Goal: Task Accomplishment & Management: Use online tool/utility

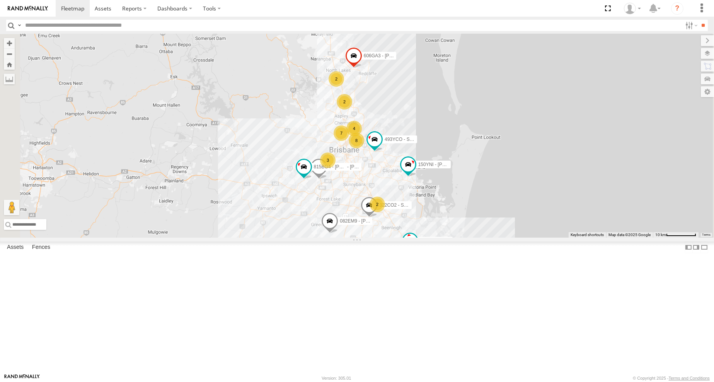
scroll to position [17, 0]
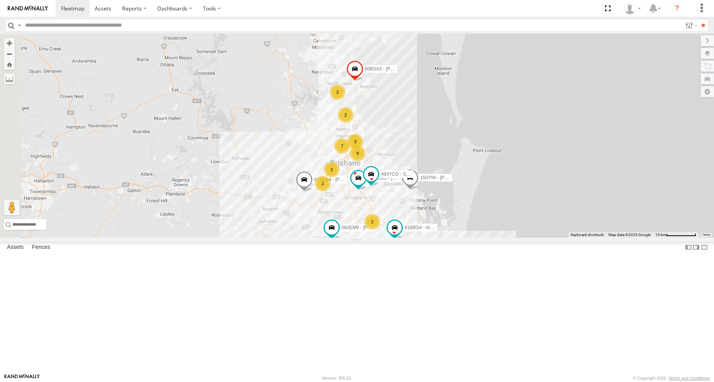
click at [0, 0] on div "Air" at bounding box center [0, 0] width 0 height 0
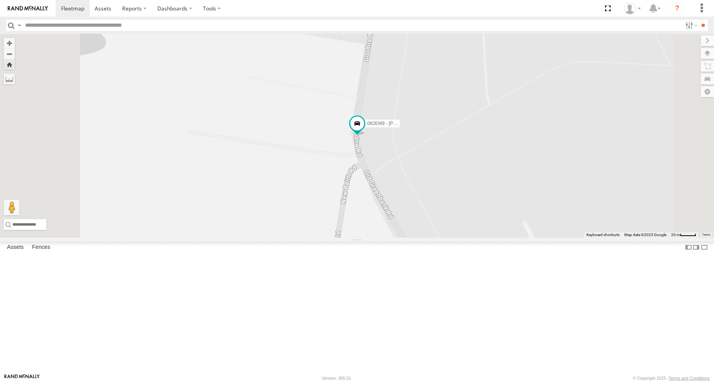
click at [0, 0] on span at bounding box center [0, 0] width 0 height 0
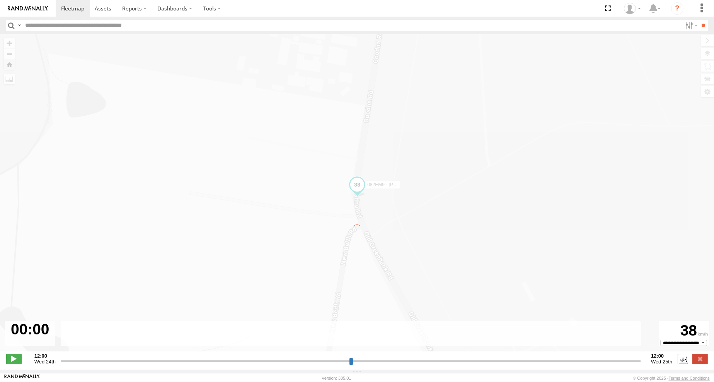
type input "**********"
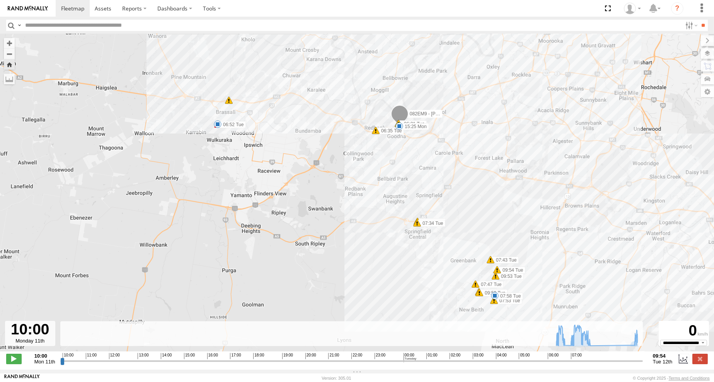
click at [666, 363] on span "Tue 12th" at bounding box center [663, 362] width 20 height 6
click at [685, 364] on label at bounding box center [684, 359] width 12 height 10
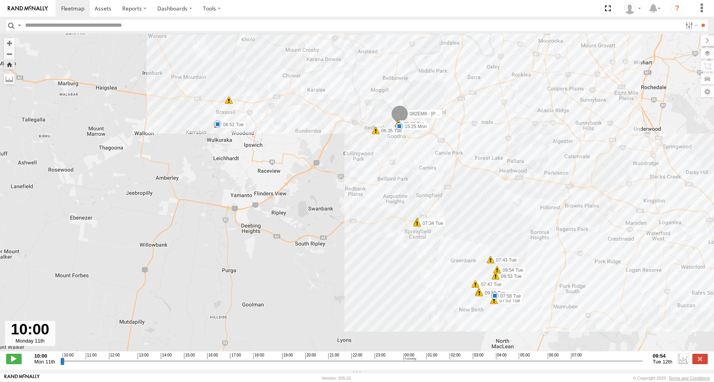
click at [686, 364] on label at bounding box center [684, 359] width 12 height 10
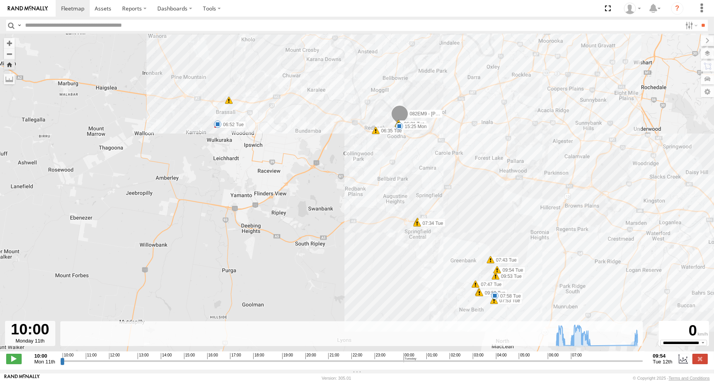
click at [669, 364] on span "Tue 12th" at bounding box center [663, 362] width 20 height 6
click at [662, 364] on span "Tue 12th" at bounding box center [663, 362] width 20 height 6
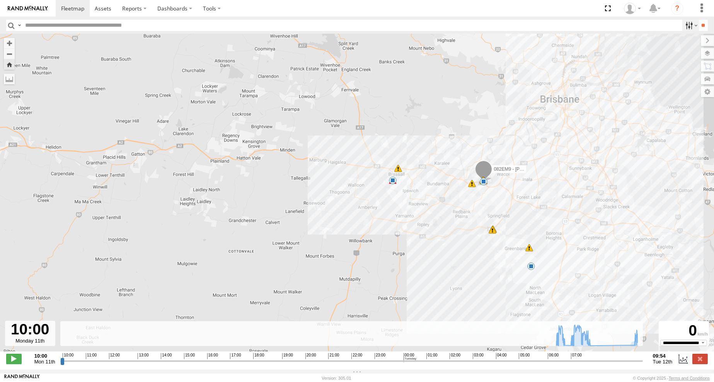
click at [686, 25] on label at bounding box center [691, 25] width 17 height 11
click at [0, 0] on span "Air" at bounding box center [0, 0] width 0 height 0
click at [683, 25] on label at bounding box center [691, 25] width 17 height 11
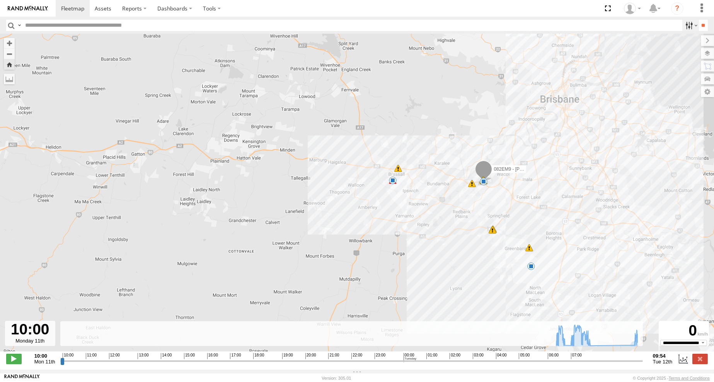
click at [683, 25] on label at bounding box center [691, 25] width 17 height 11
click at [46, 364] on span "Mon 11th" at bounding box center [44, 362] width 21 height 6
click at [32, 331] on div at bounding box center [30, 333] width 50 height 25
click at [34, 340] on div at bounding box center [30, 333] width 50 height 25
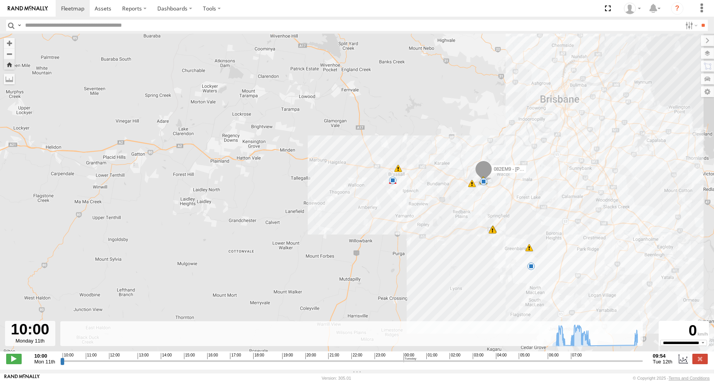
click at [36, 345] on div at bounding box center [30, 333] width 50 height 25
click at [683, 364] on label at bounding box center [684, 359] width 12 height 10
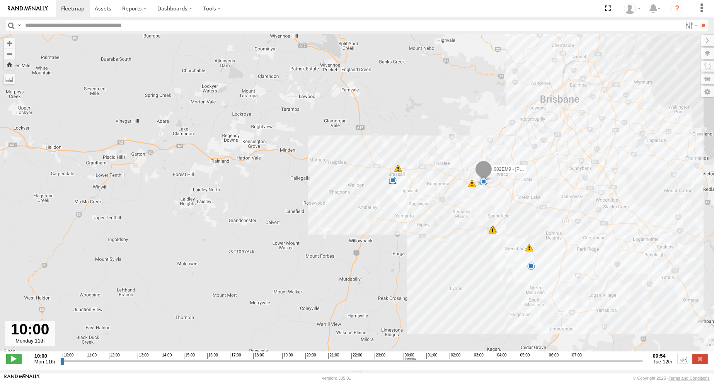
click at [683, 364] on label at bounding box center [684, 359] width 12 height 10
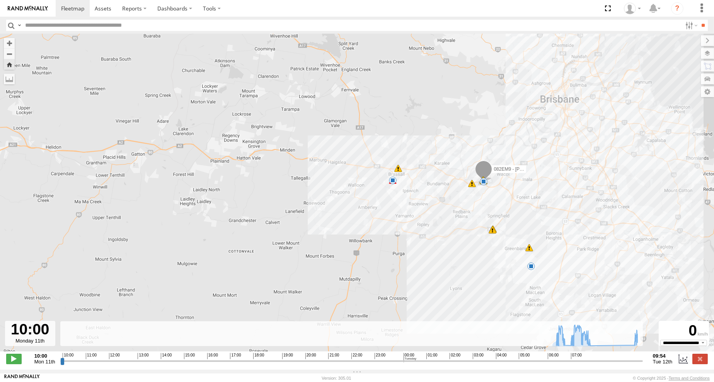
click at [670, 364] on span "Tue 12th" at bounding box center [663, 362] width 20 height 6
click at [672, 364] on span "Tue 12th" at bounding box center [663, 362] width 20 height 6
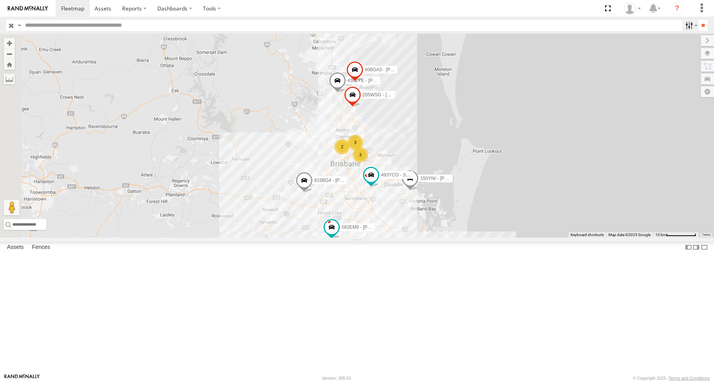
click at [685, 29] on label at bounding box center [691, 25] width 17 height 11
click at [0, 0] on div "082EM9 - [PERSON_NAME]" at bounding box center [0, 0] width 0 height 0
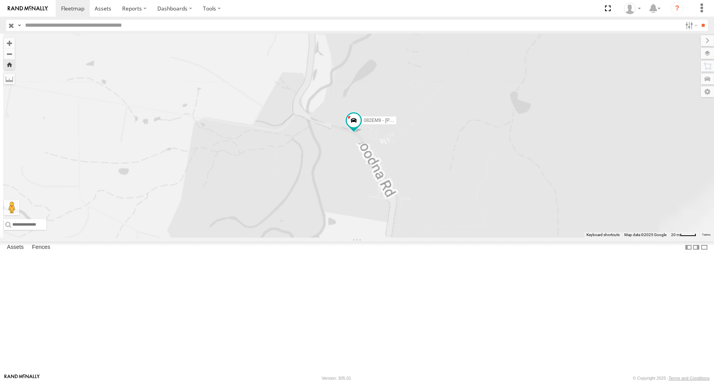
click at [0, 0] on span at bounding box center [0, 0] width 0 height 0
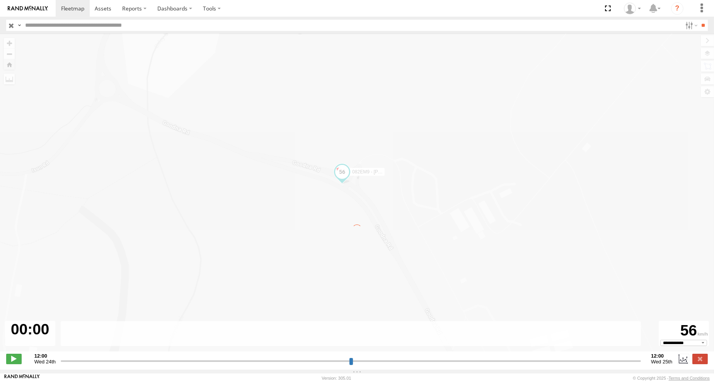
type input "**********"
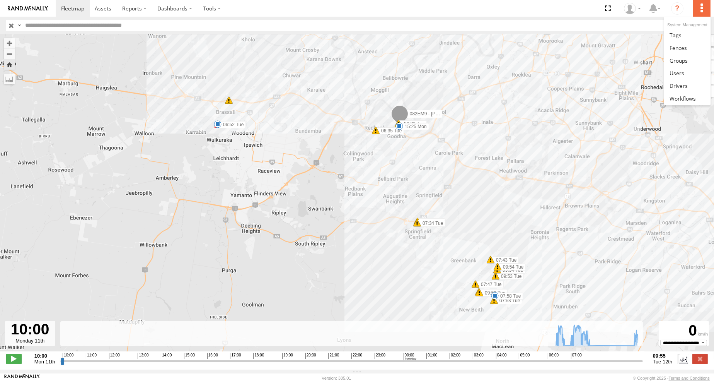
click at [703, 9] on label at bounding box center [702, 8] width 17 height 17
click at [694, 85] on link at bounding box center [688, 85] width 46 height 13
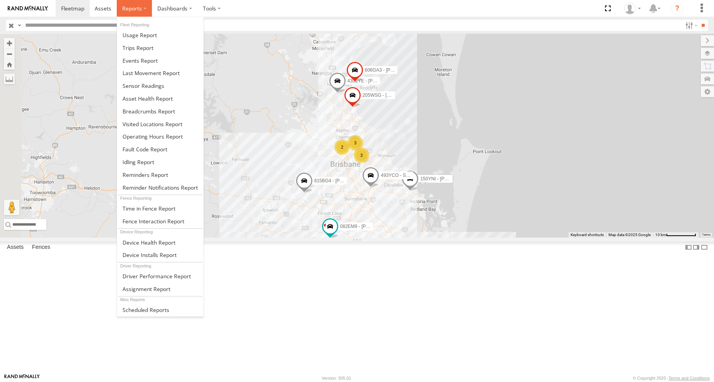
click at [133, 7] on span at bounding box center [132, 8] width 20 height 7
click at [155, 50] on link at bounding box center [160, 47] width 86 height 13
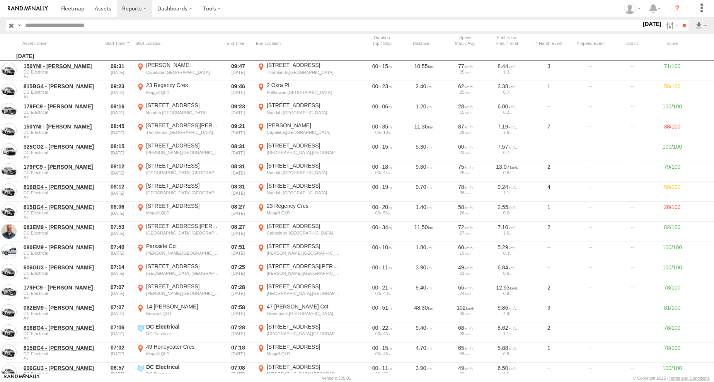
click at [643, 23] on label "[DATE]" at bounding box center [653, 24] width 22 height 9
click at [0, 0] on label at bounding box center [0, 0] width 0 height 0
click at [680, 25] on input "**" at bounding box center [684, 25] width 9 height 11
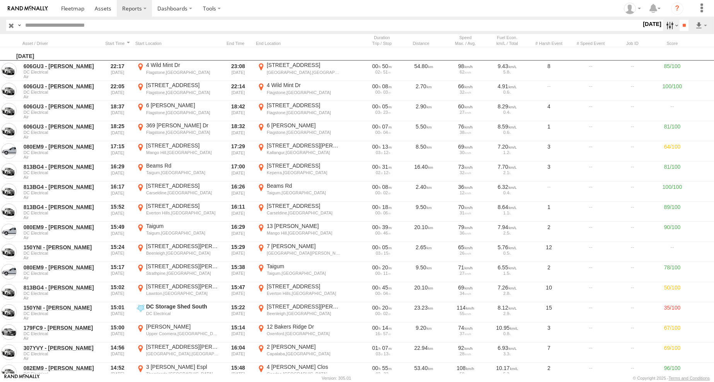
click at [670, 25] on label at bounding box center [671, 25] width 17 height 11
click at [0, 0] on span "Air" at bounding box center [0, 0] width 0 height 0
click at [685, 24] on input "**" at bounding box center [684, 25] width 9 height 11
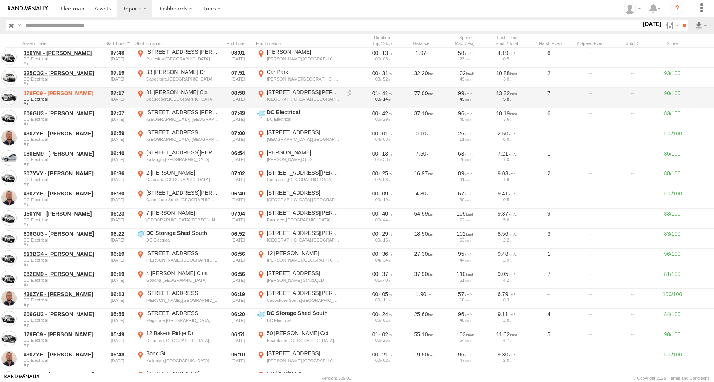
scroll to position [1006, 0]
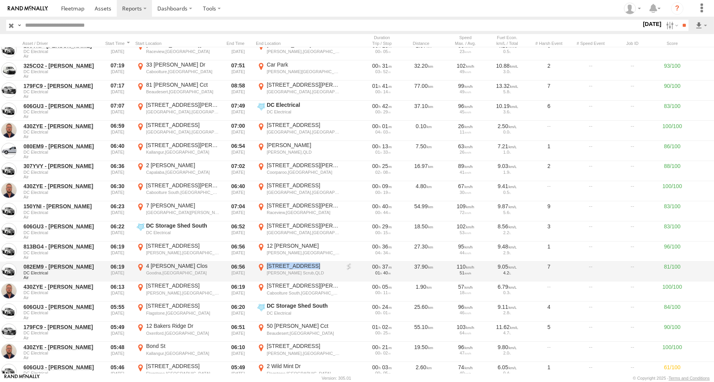
drag, startPoint x: 313, startPoint y: 263, endPoint x: 268, endPoint y: 263, distance: 44.5
click at [268, 263] on div "[STREET_ADDRESS]" at bounding box center [303, 265] width 73 height 7
copy div "[STREET_ADDRESS]"
